Goal: Complete application form

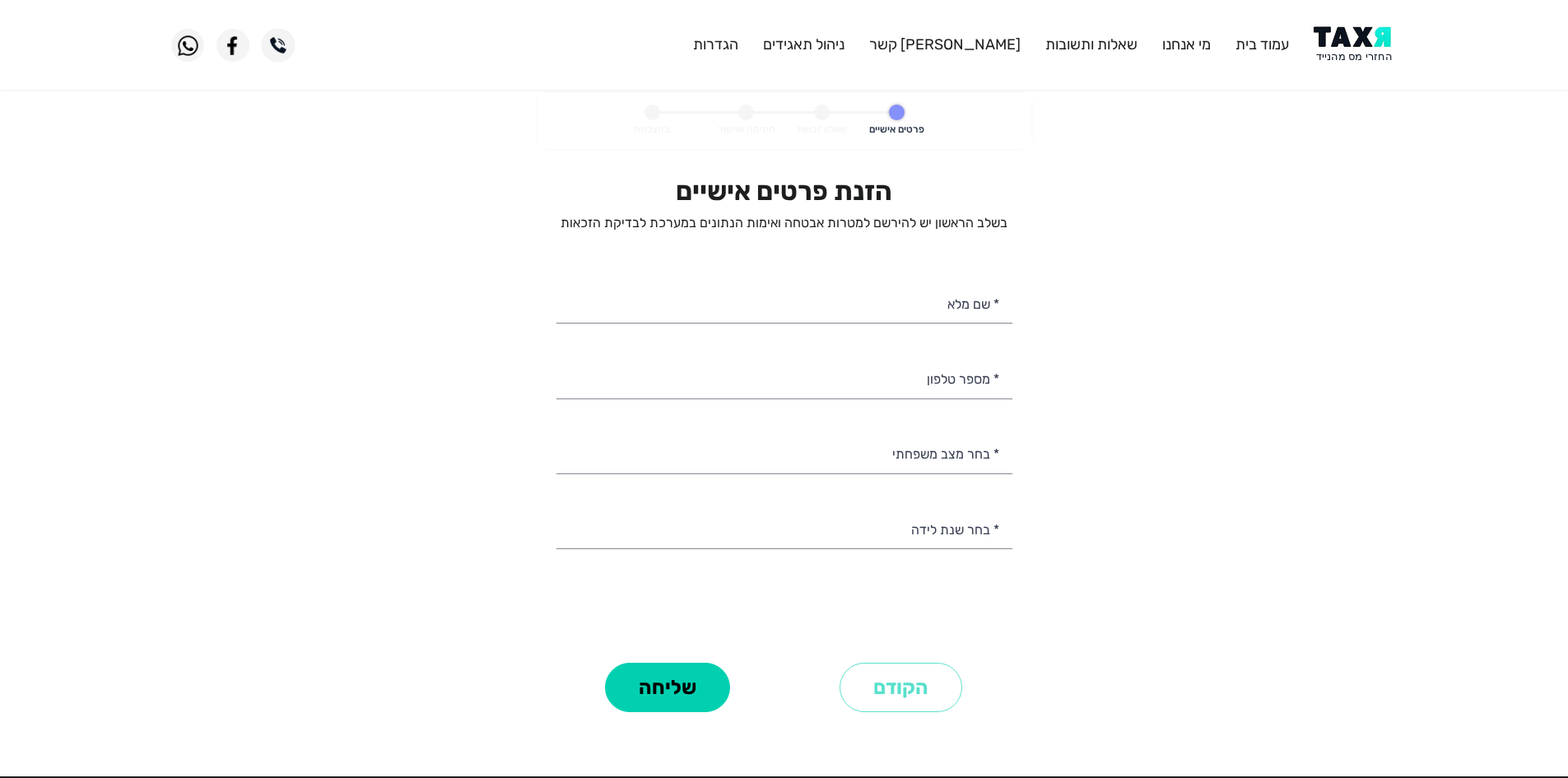
select select
click at [1355, 43] on img at bounding box center [1355, 44] width 83 height 37
click at [955, 298] on input "* שם מלא" at bounding box center [784, 302] width 456 height 42
type input "רז צרפתי"
click at [906, 361] on input "* מספר טלפון" at bounding box center [784, 377] width 456 height 42
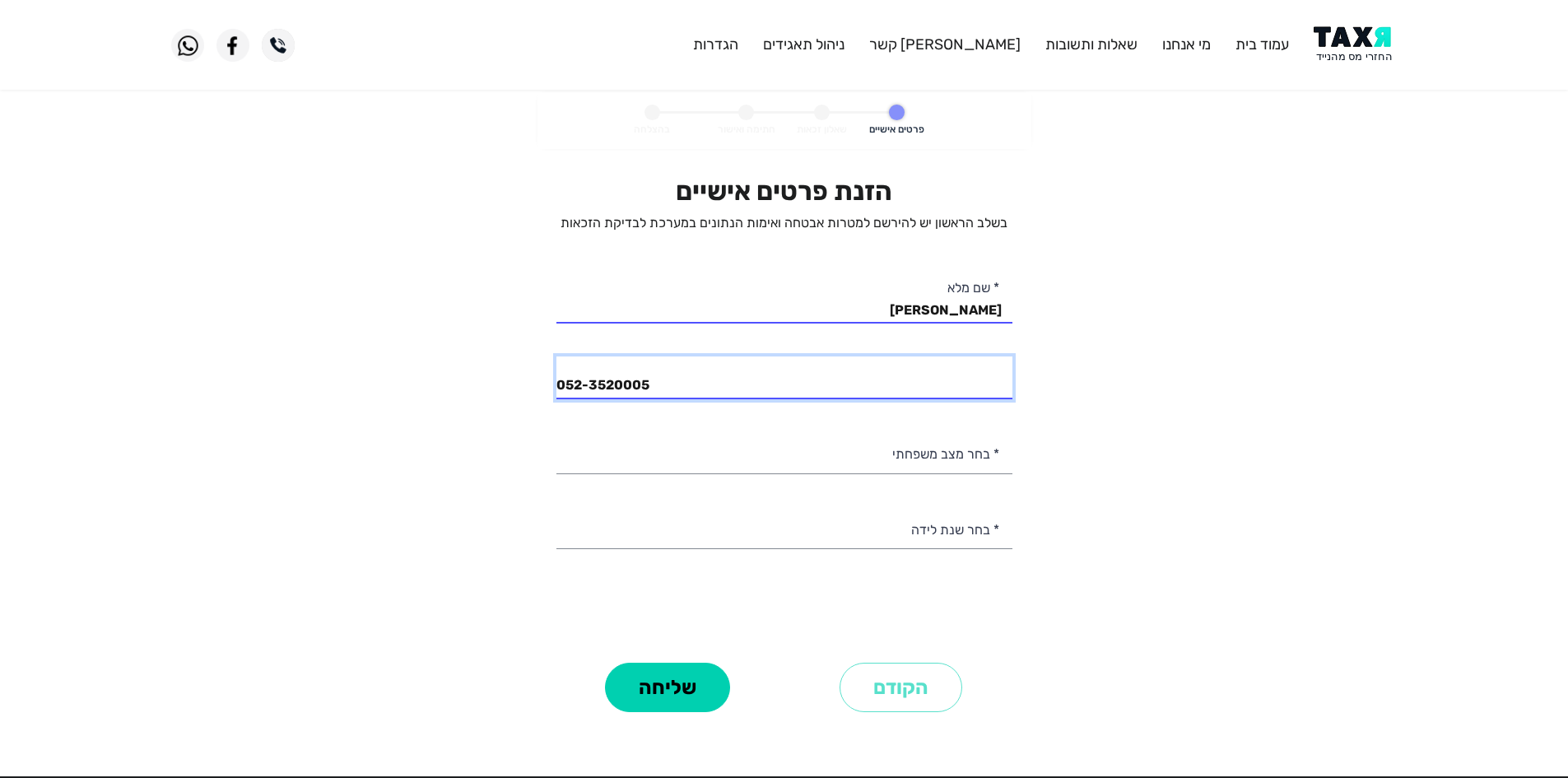
type input "052-3520005"
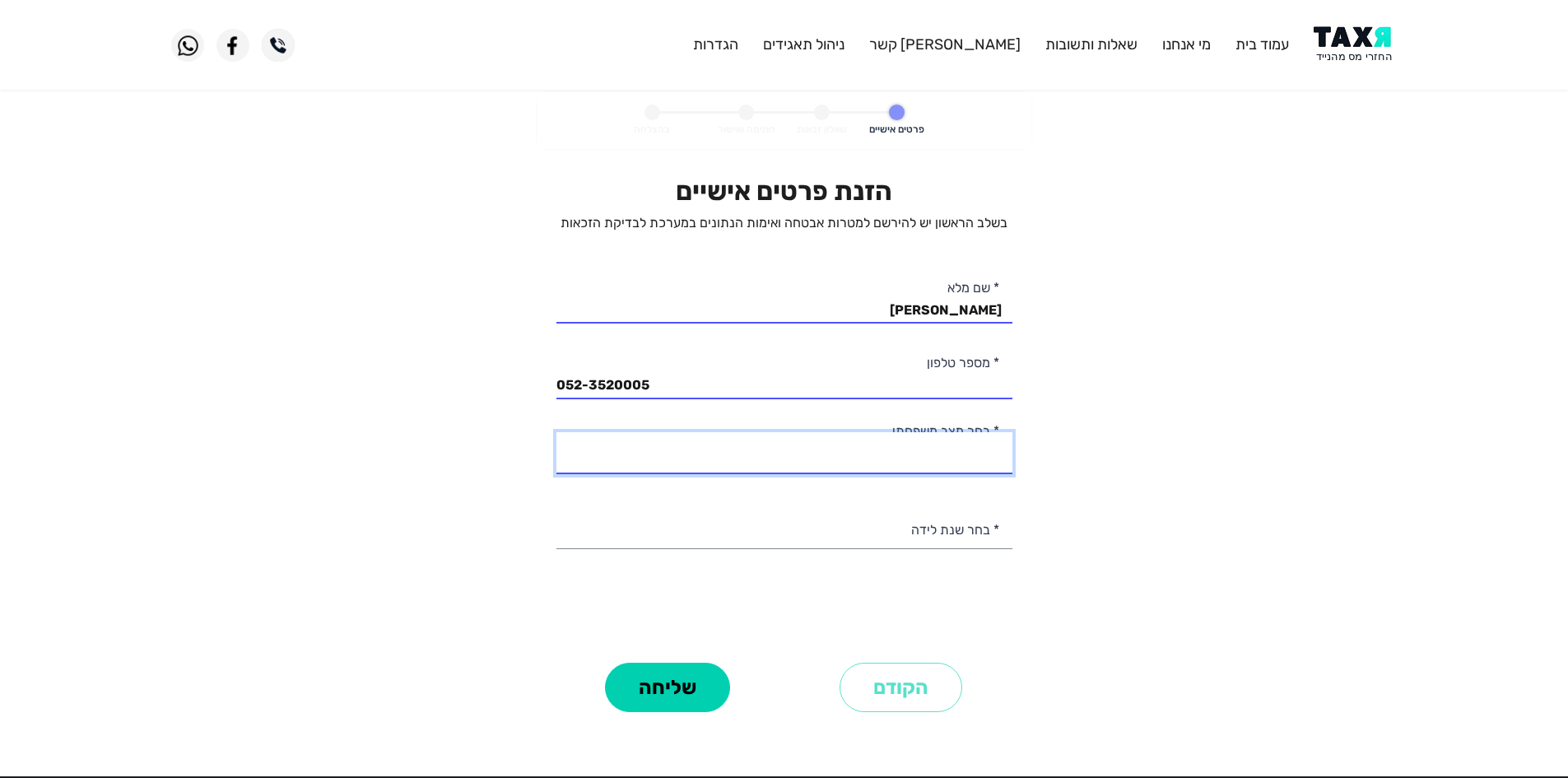
click at [918, 464] on select "רווק/ה נשוי/אה גרוש/ה אלמן/נה" at bounding box center [784, 453] width 456 height 42
click at [556, 432] on select "רווק/ה נשוי/אה גרוש/ה אלמן/נה" at bounding box center [784, 453] width 456 height 42
click at [949, 478] on div "הזנת פרטים אישיים בשלב הראשון יש להירשם למטרות אבטחה ואימות הנתונים במערכת לבדי…" at bounding box center [784, 417] width 456 height 483
click at [950, 466] on select "רווק/ה נשוי/אה גרוש/ה אלמן/נה" at bounding box center [784, 453] width 456 height 42
select select "2: Married"
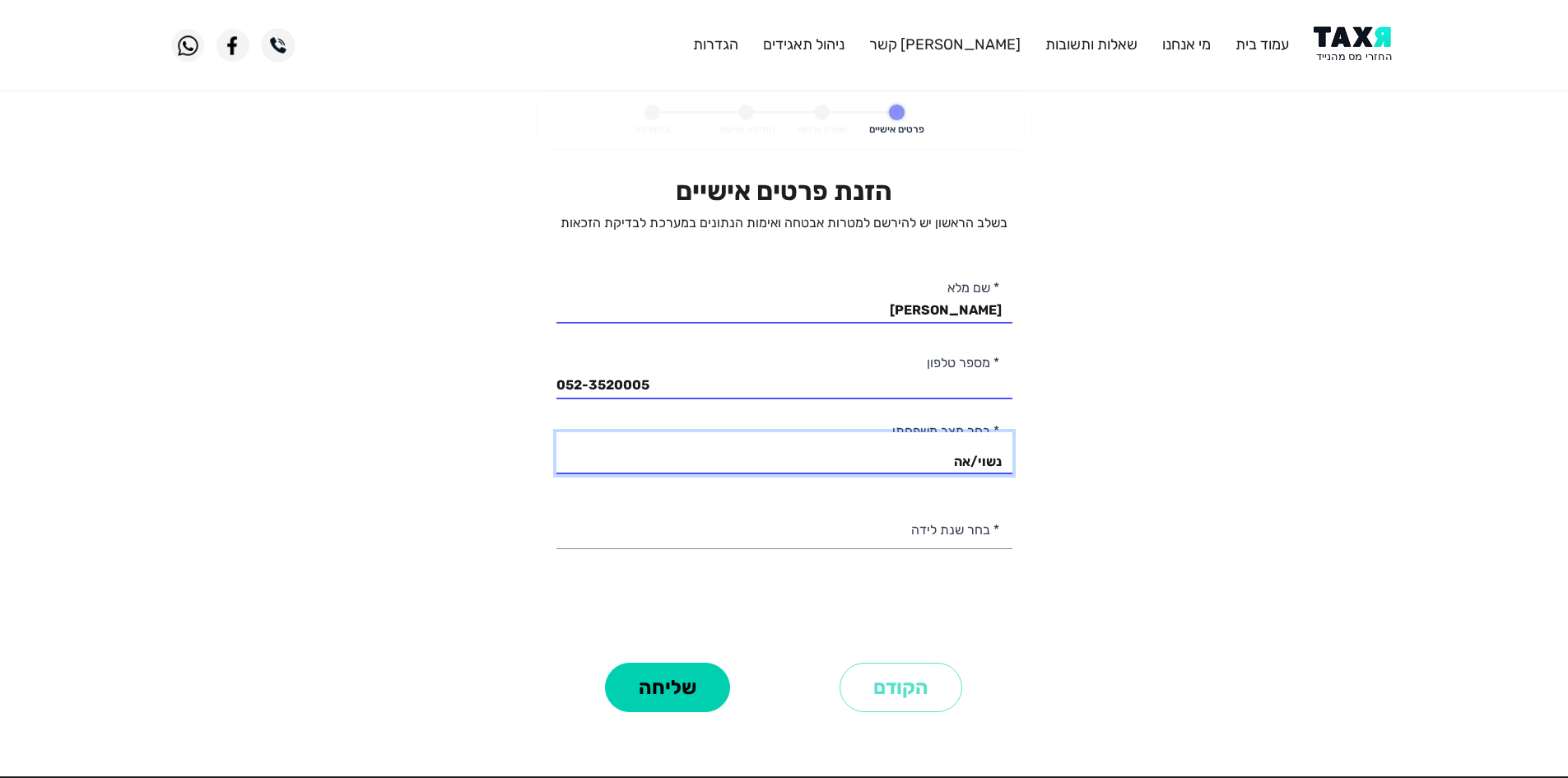
click at [556, 432] on select "רווק/ה נשוי/אה גרוש/ה אלמן/נה" at bounding box center [784, 453] width 456 height 42
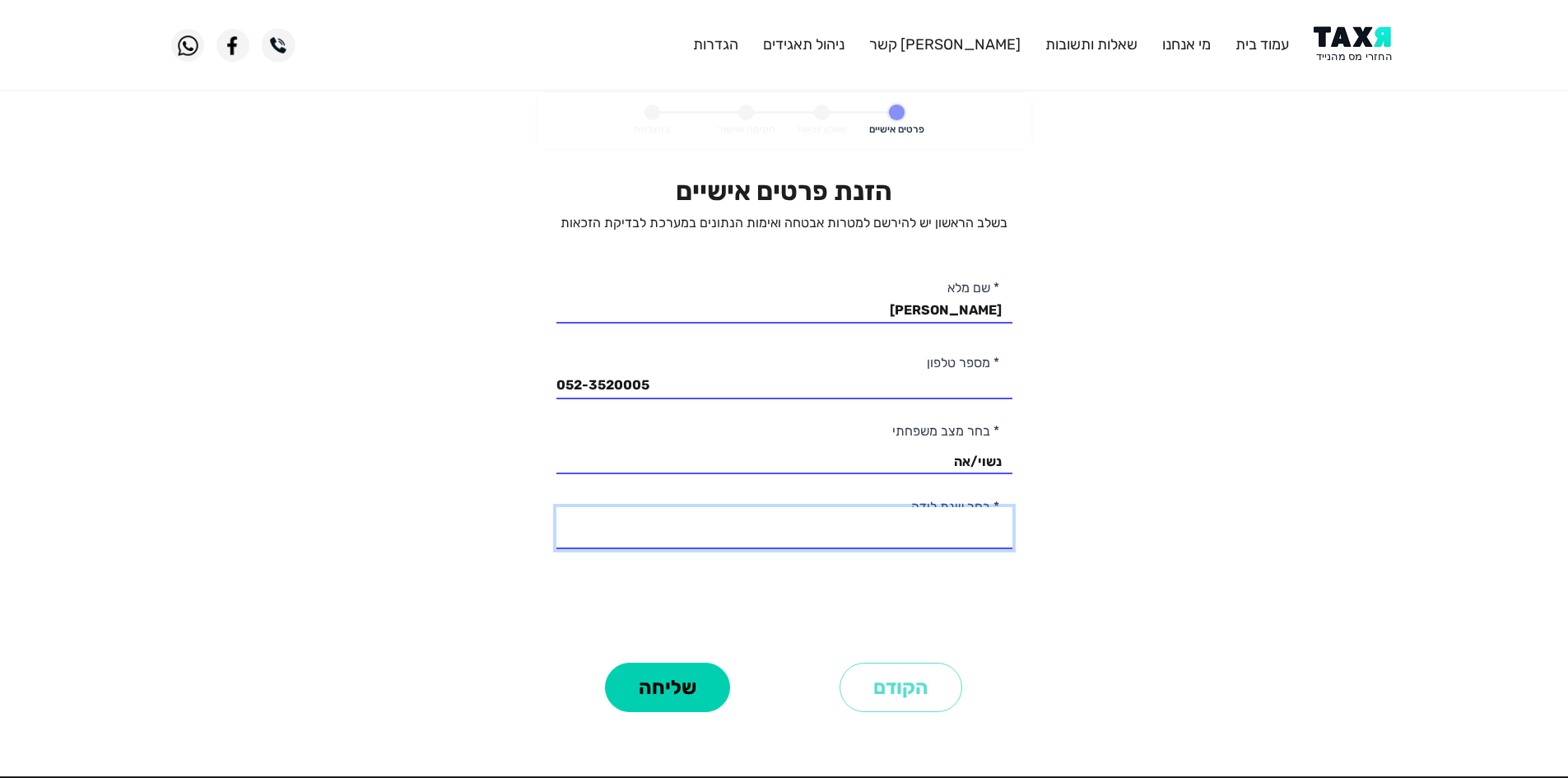
click at [964, 546] on select "2003 2002 2001 2000 1999 1998 1997 1996 1995 1994 1993 1992 1991 1990 1989 1988…" at bounding box center [784, 529] width 456 height 42
select select "16: 1988"
click at [556, 508] on select "2003 2002 2001 2000 1999 1998 1997 1996 1995 1994 1993 1992 1991 1990 1989 1988…" at bounding box center [784, 529] width 456 height 42
click at [666, 685] on button "שליחה" at bounding box center [667, 688] width 125 height 50
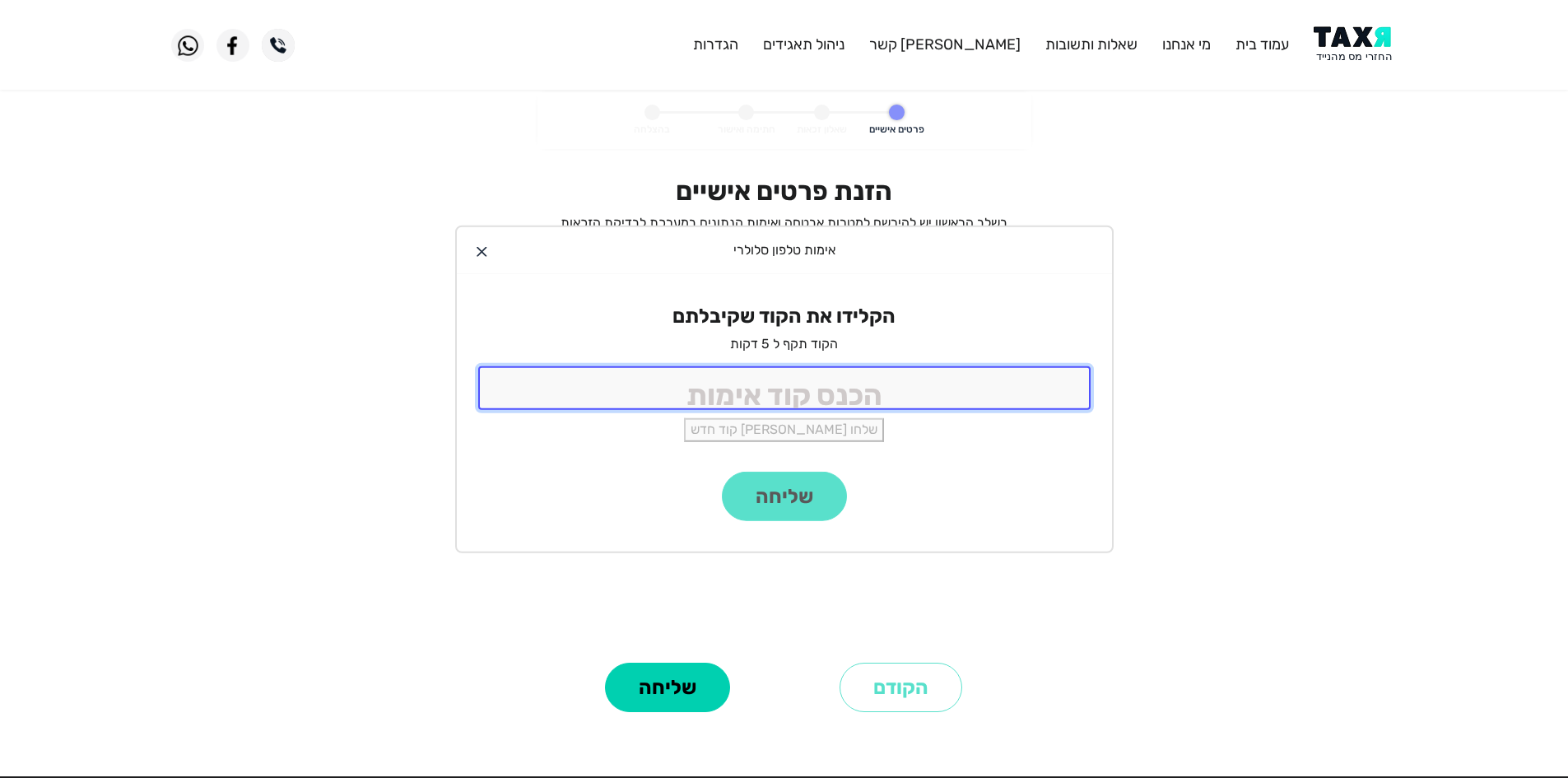
click at [861, 395] on input "tel" at bounding box center [784, 388] width 612 height 44
type input "9988"
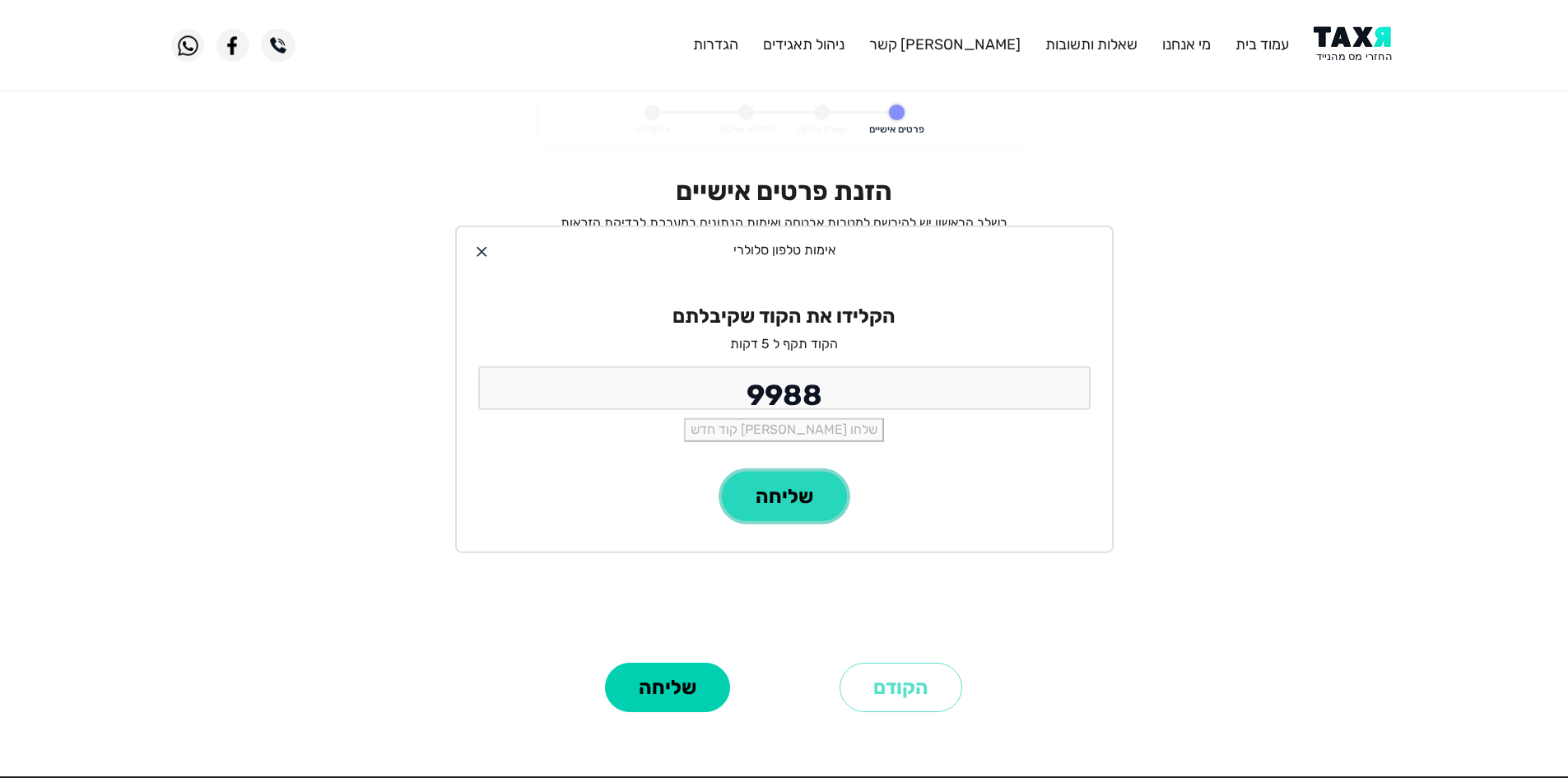
click at [817, 485] on button "שליחה" at bounding box center [784, 497] width 125 height 50
